Goal: Transaction & Acquisition: Purchase product/service

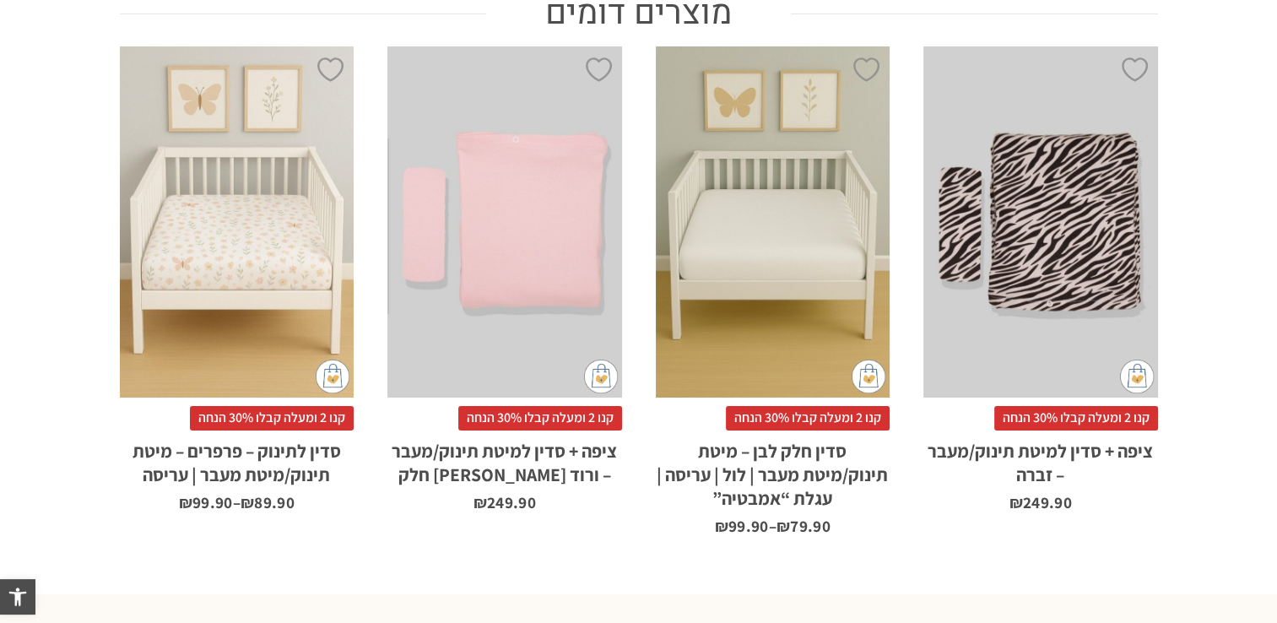
scroll to position [979, 0]
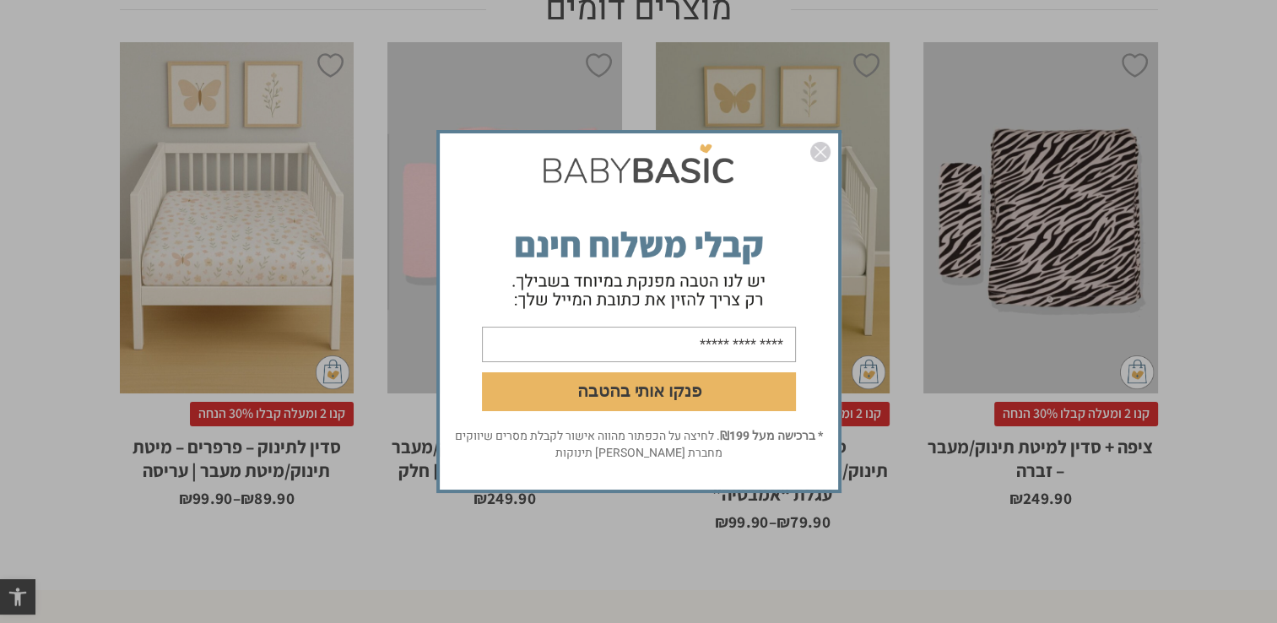
click at [824, 155] on img "סגור" at bounding box center [820, 152] width 20 height 20
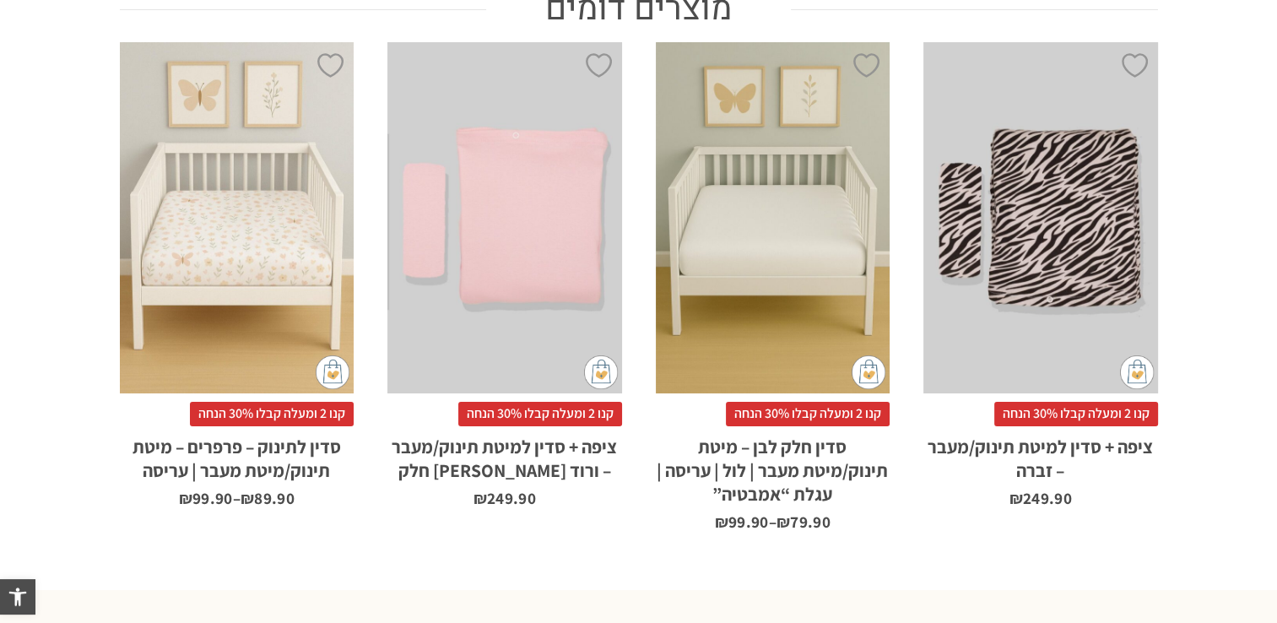
scroll to position [0, 0]
click at [253, 235] on div "x בחירת סוג סדין מיטת תינוק/מעבר 66X128 עריסה 90X60" at bounding box center [237, 217] width 235 height 351
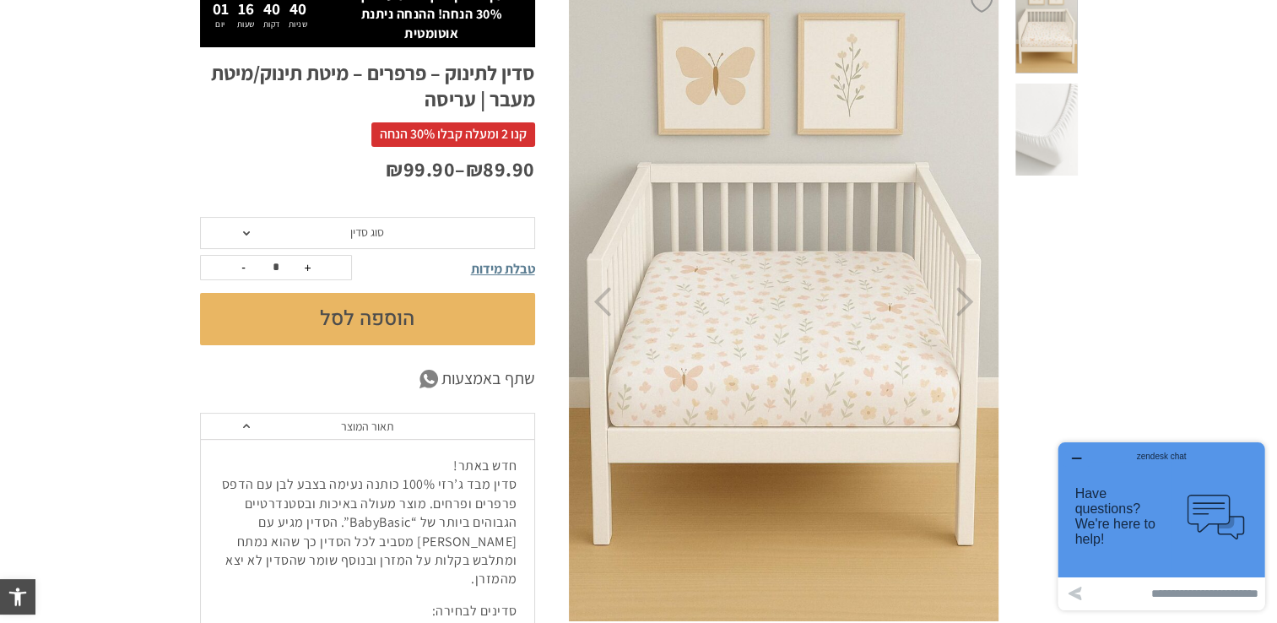
click at [777, 268] on img at bounding box center [784, 302] width 432 height 648
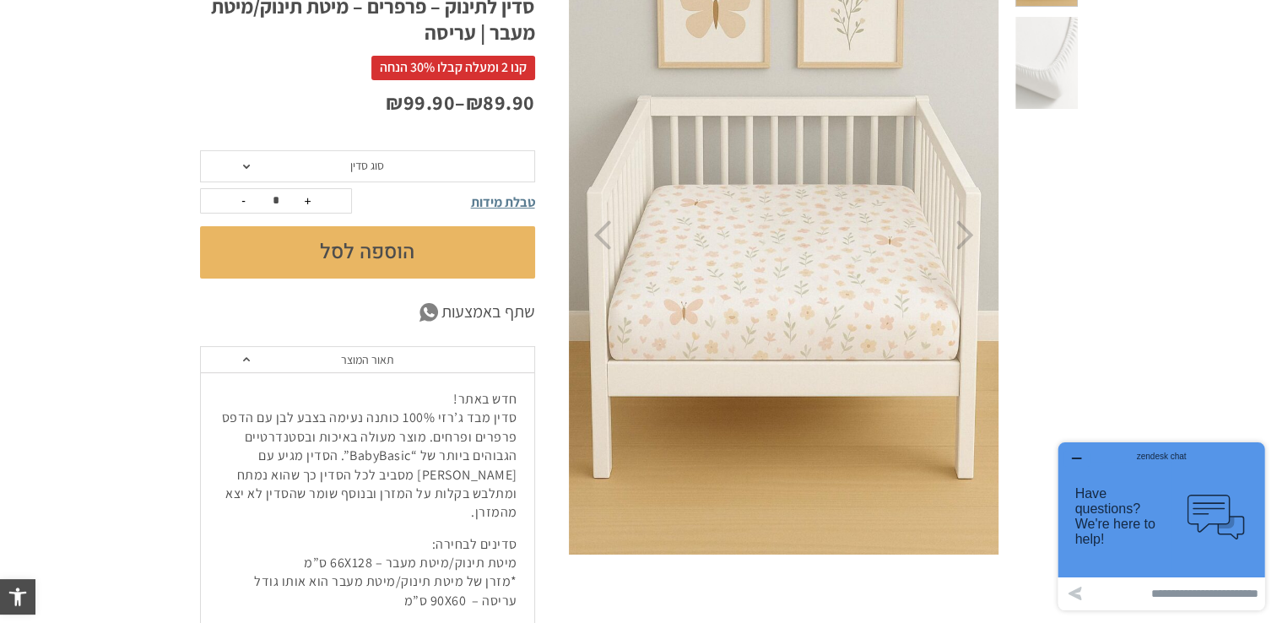
scroll to position [138, 0]
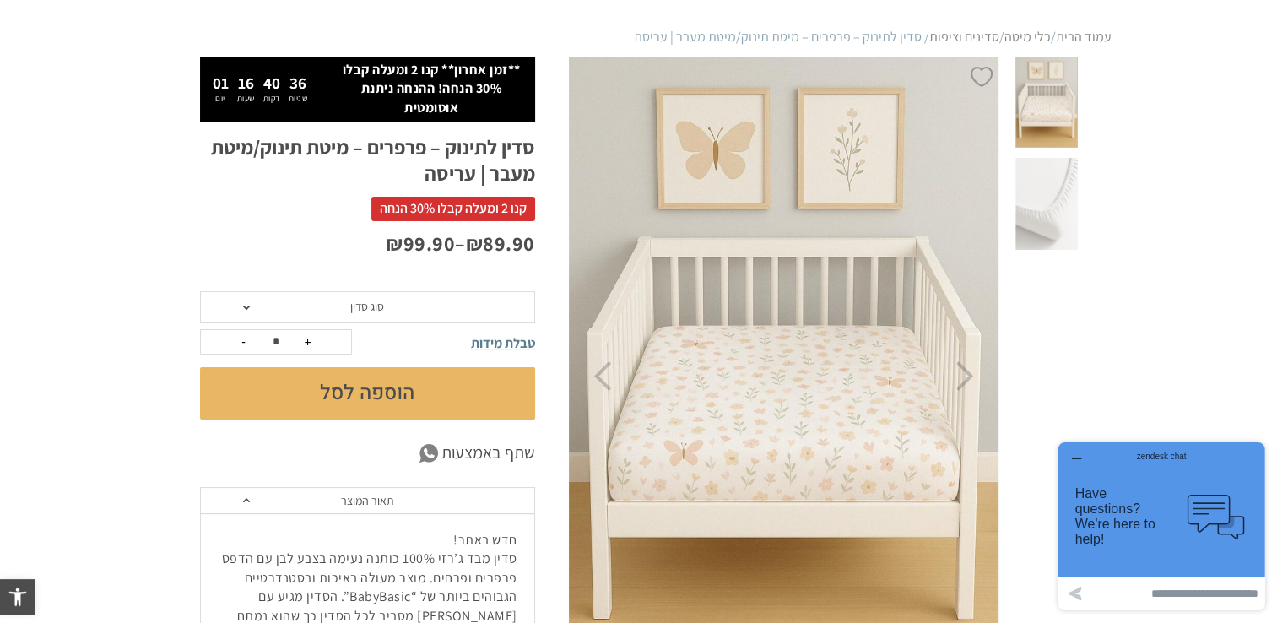
click at [802, 392] on img at bounding box center [784, 376] width 432 height 648
click at [783, 353] on img at bounding box center [784, 376] width 432 height 648
click at [791, 345] on img at bounding box center [784, 376] width 432 height 648
click at [739, 321] on img at bounding box center [784, 376] width 432 height 648
click at [739, 311] on img at bounding box center [784, 376] width 432 height 648
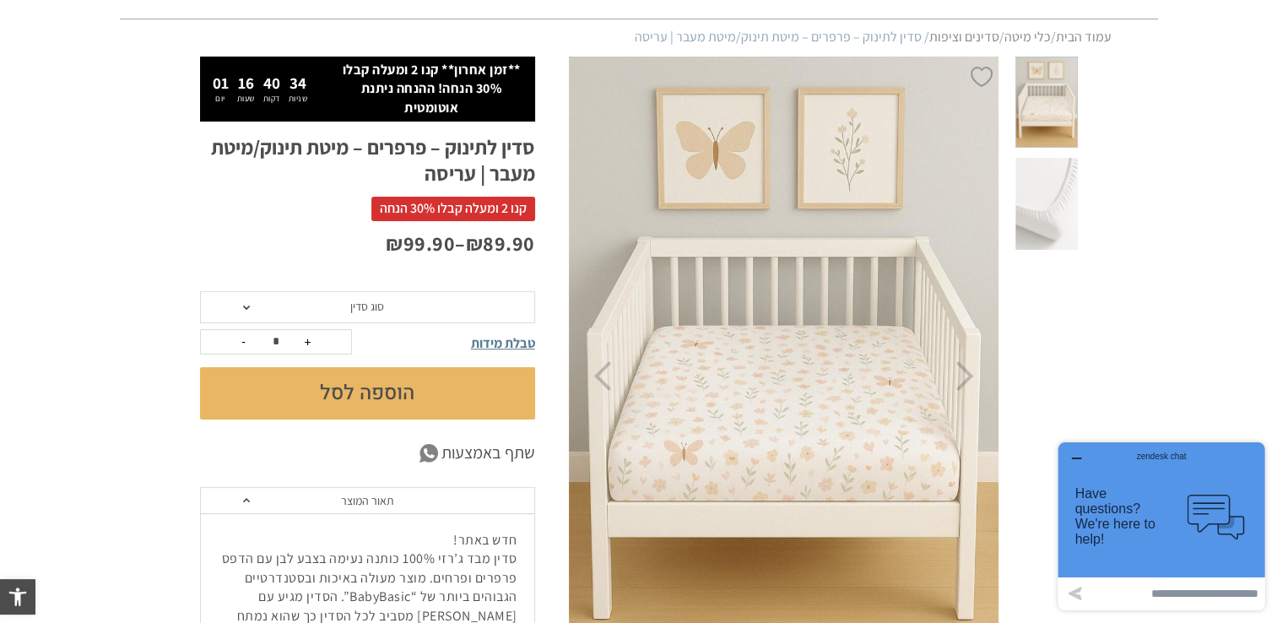
click at [745, 347] on img at bounding box center [784, 376] width 432 height 648
click at [875, 174] on img at bounding box center [784, 376] width 432 height 648
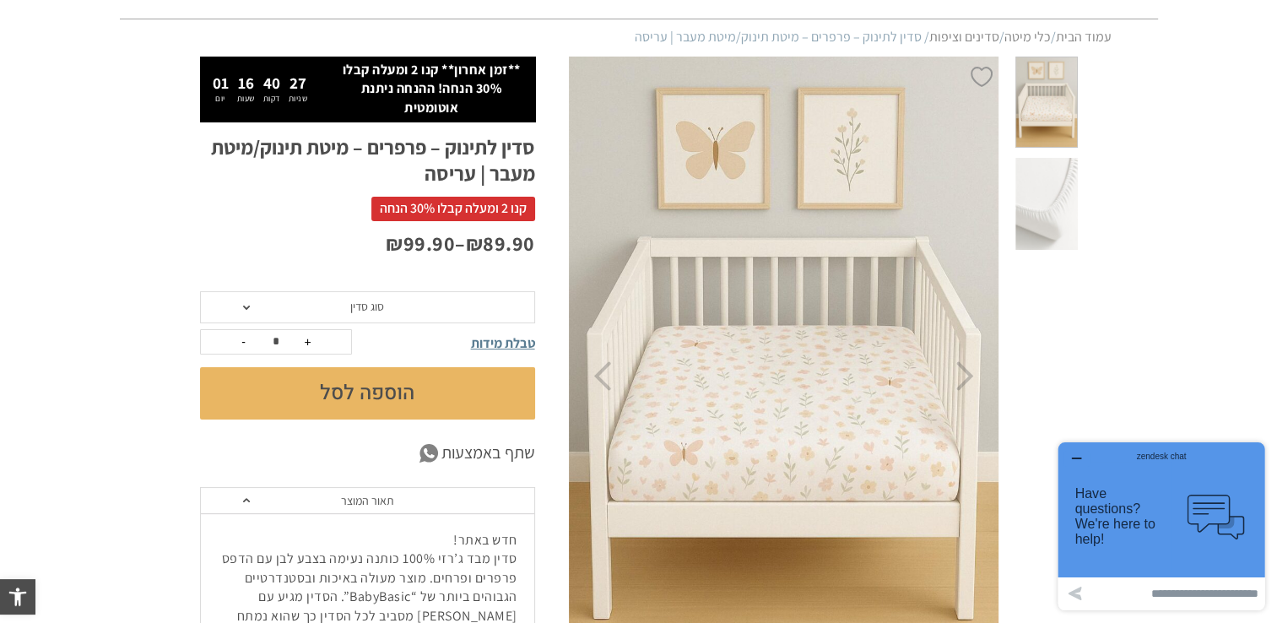
click at [875, 174] on img at bounding box center [784, 376] width 432 height 648
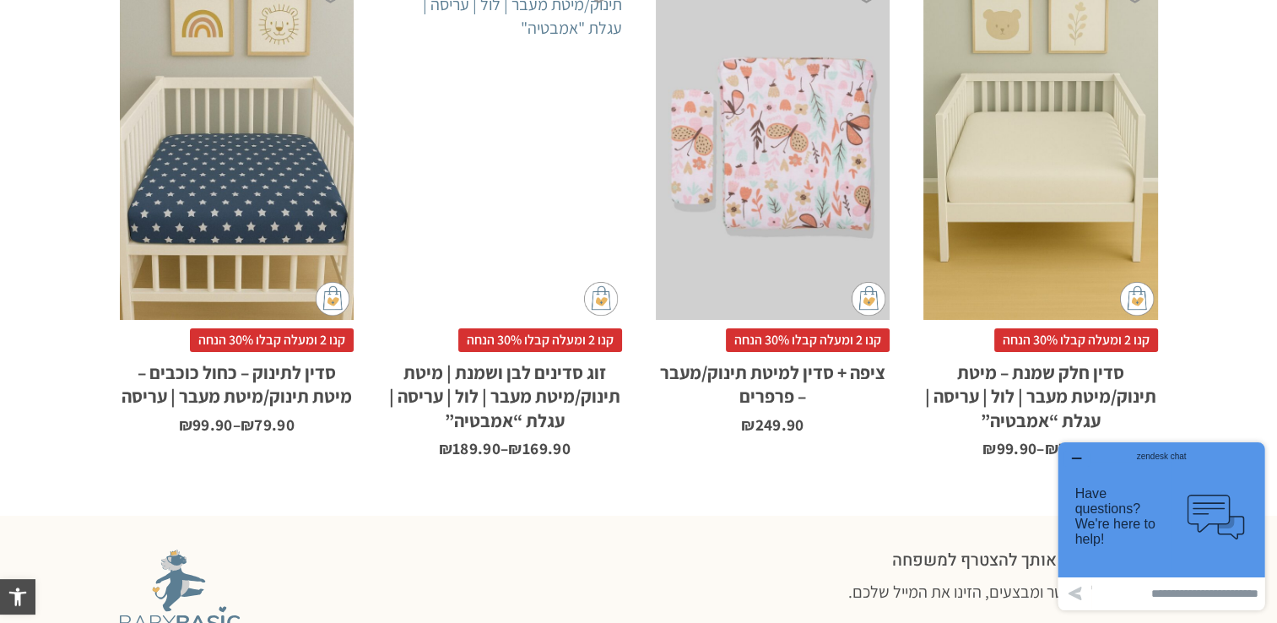
scroll to position [1111, 0]
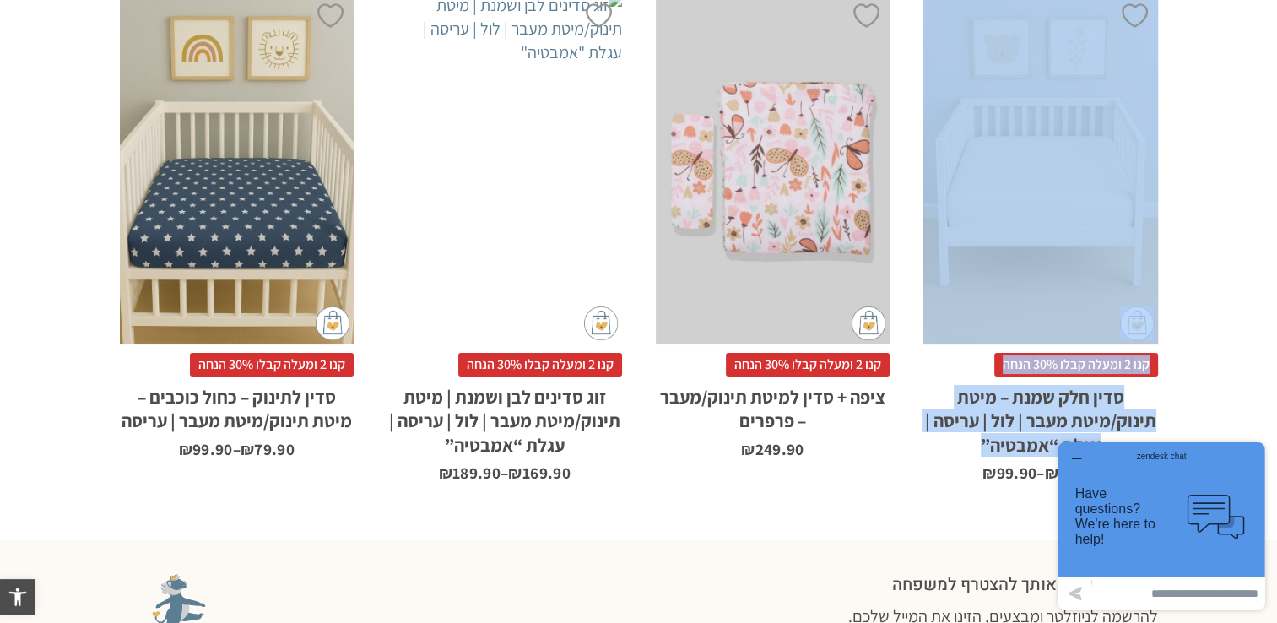
drag, startPoint x: 1276, startPoint y: 459, endPoint x: 1291, endPoint y: 278, distance: 182.1
click at [1276, 278] on html "דילוג לתוכן פתח סרגל נגישות כלי נגישות כלי נגישות הגדל טקסט הגדל טקסט הקטן טקסט…" at bounding box center [638, 38] width 1277 height 2299
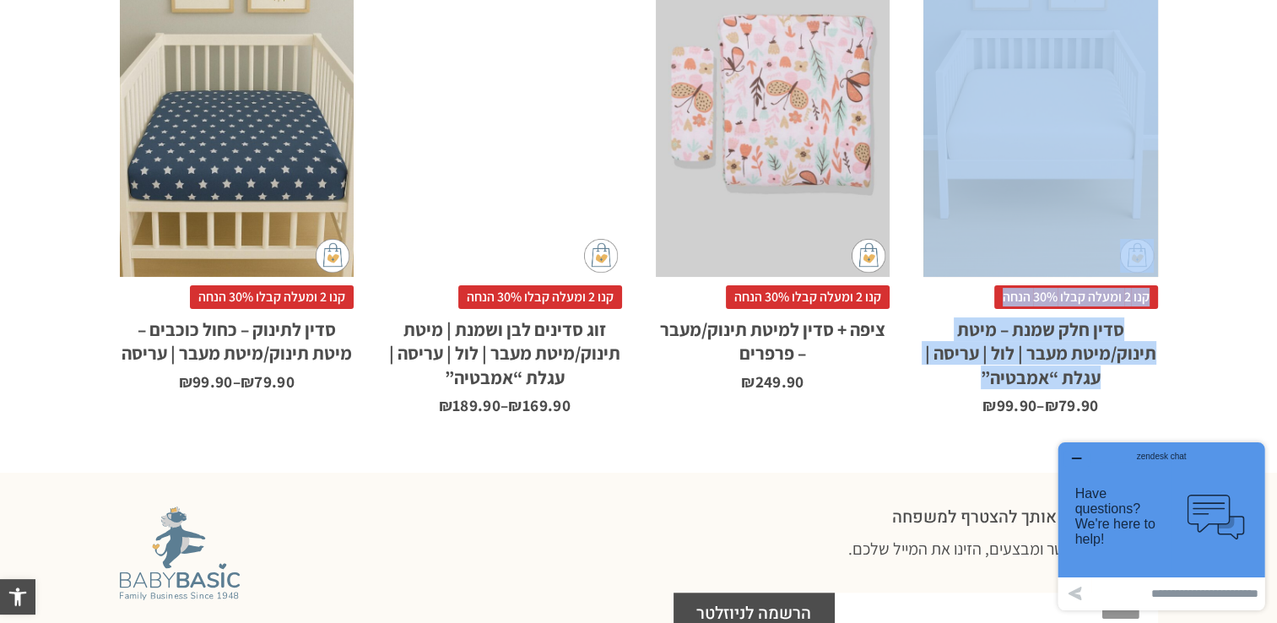
scroll to position [1145, 0]
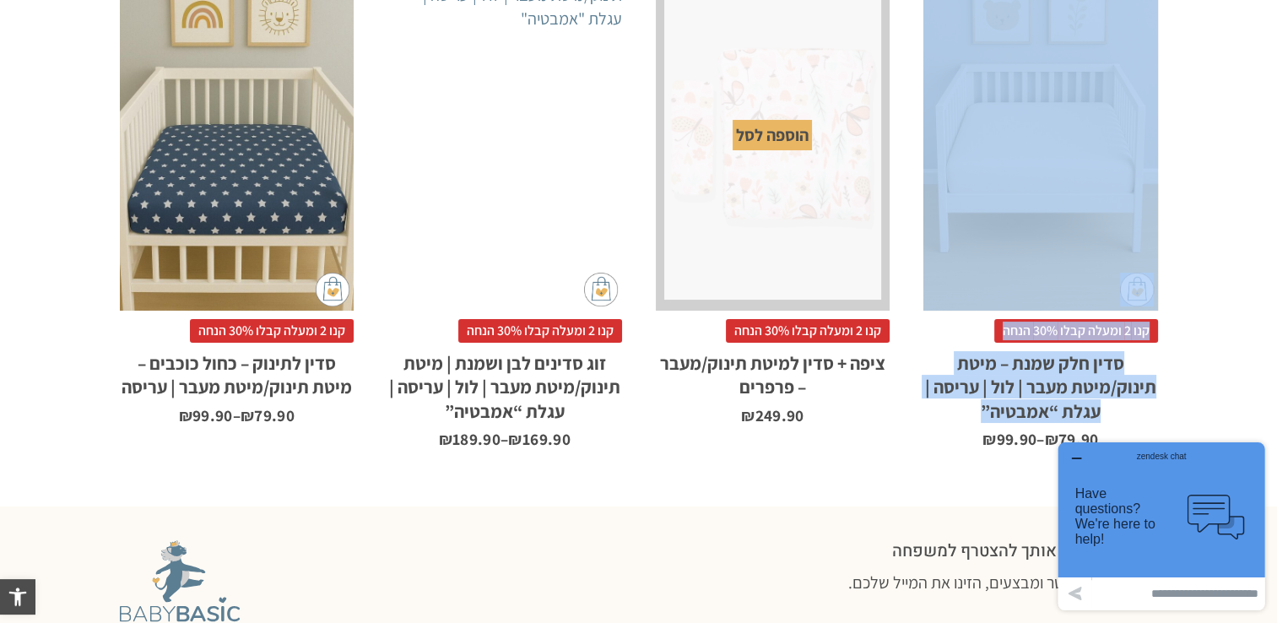
click at [800, 162] on div "x הוספה לסל" at bounding box center [773, 135] width 218 height 330
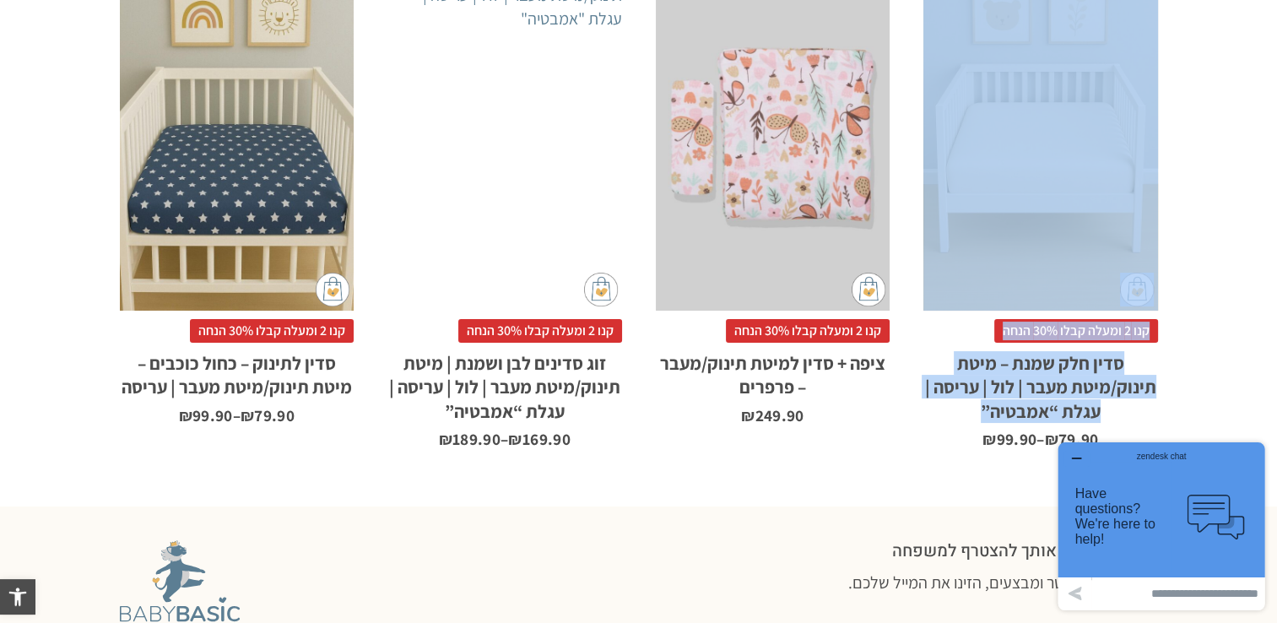
click at [805, 154] on div "x הוספה לסל" at bounding box center [773, 134] width 235 height 351
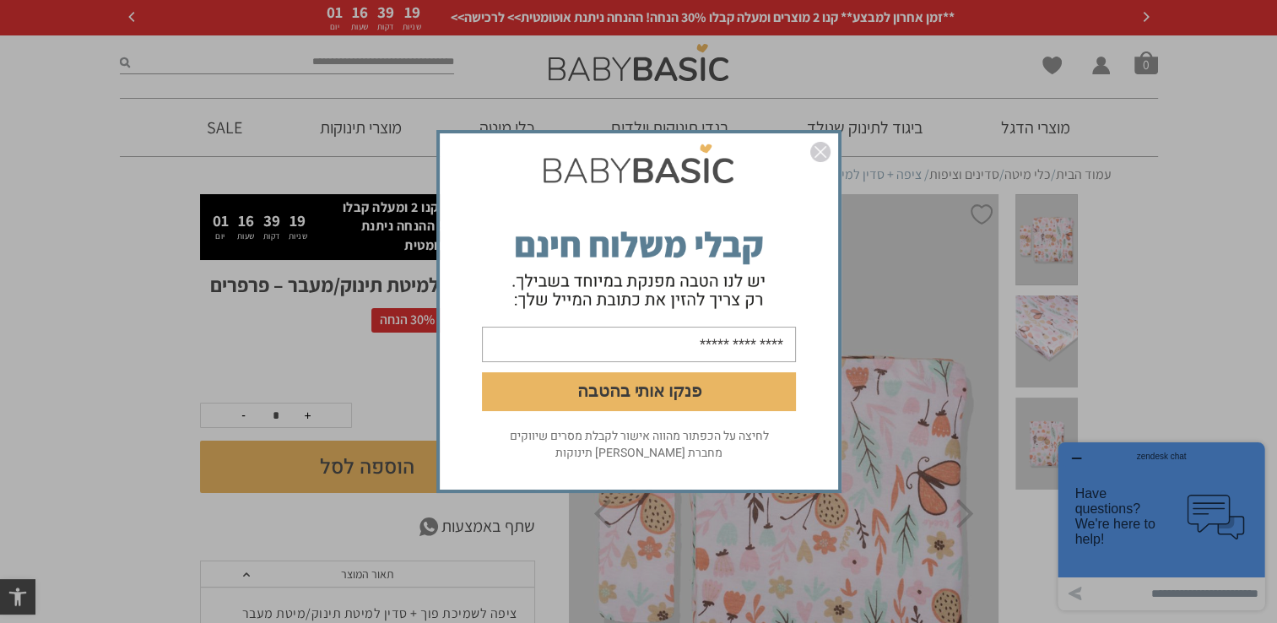
click at [821, 160] on img "סגור" at bounding box center [820, 152] width 20 height 20
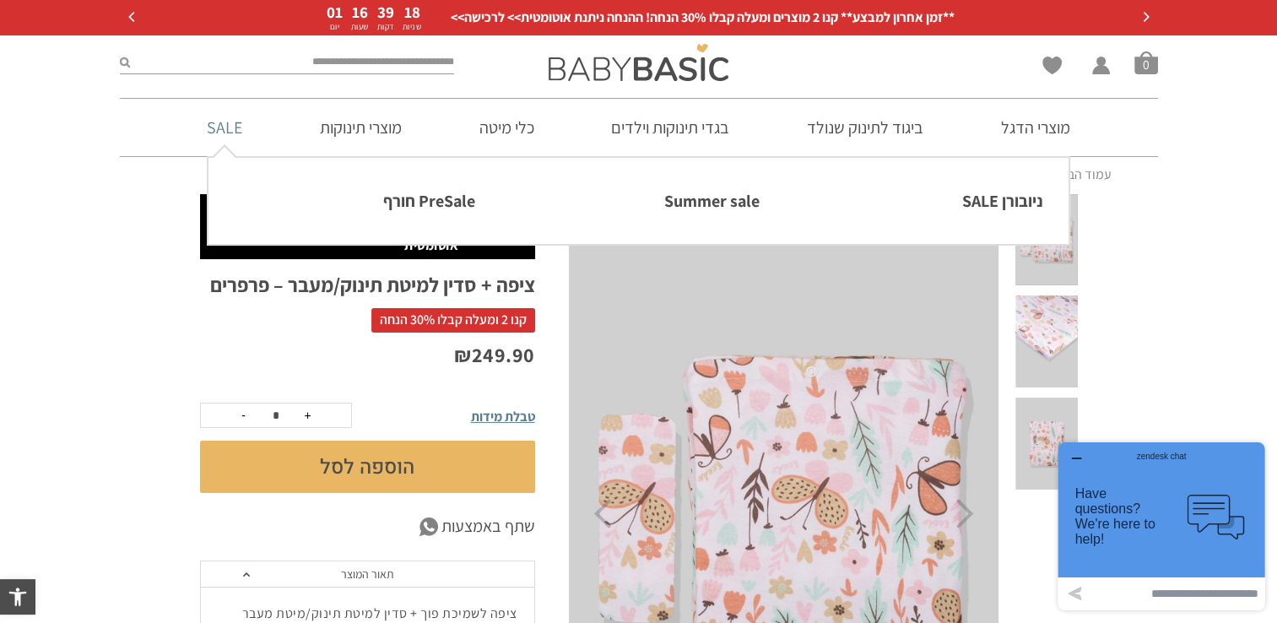
click at [223, 133] on link "SALE" at bounding box center [224, 127] width 86 height 57
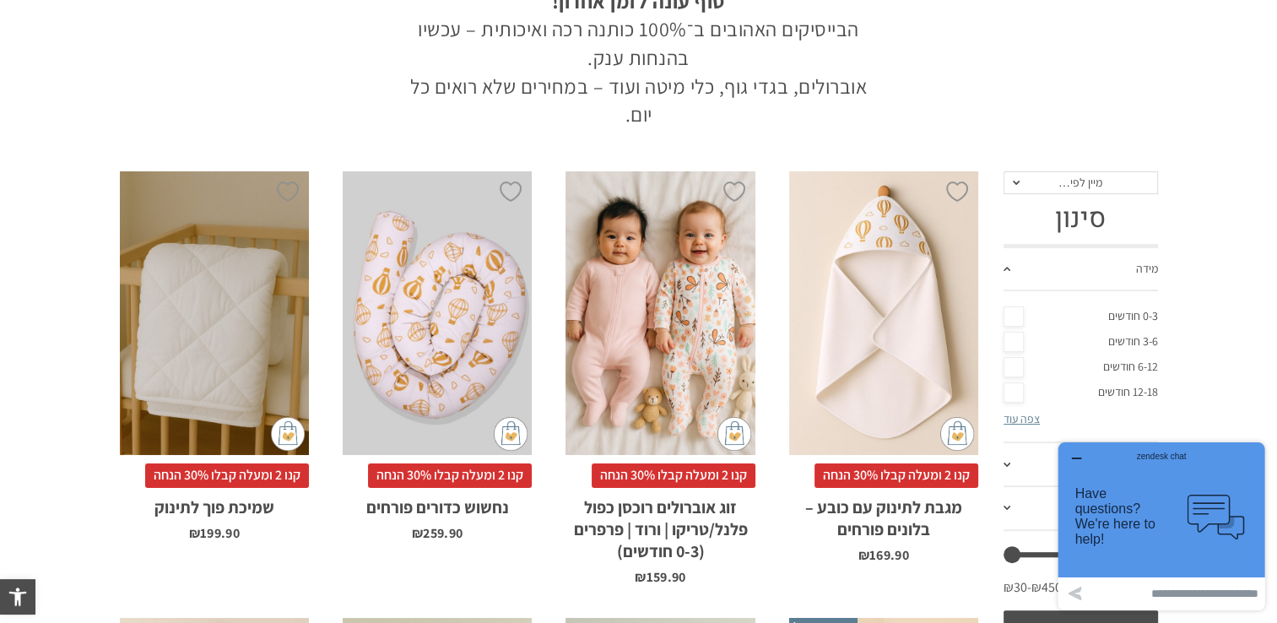
click at [436, 314] on div "x הוספה לסל" at bounding box center [437, 313] width 189 height 284
